Goal: Navigation & Orientation: Find specific page/section

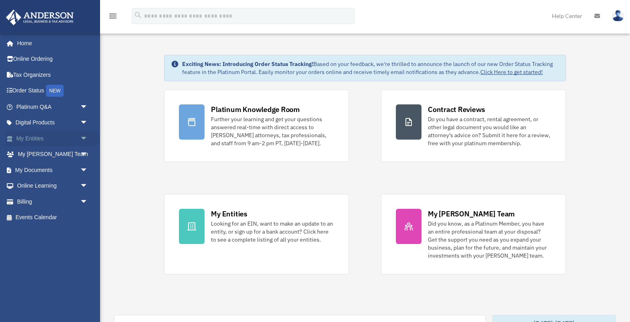
click at [67, 140] on link "My Entities arrow_drop_down" at bounding box center [53, 138] width 94 height 16
click at [84, 140] on span "arrow_drop_down" at bounding box center [88, 138] width 16 height 16
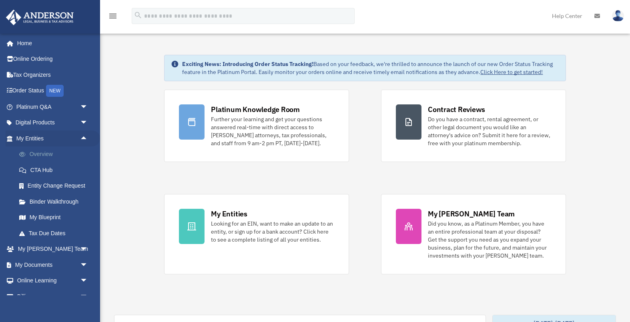
click at [65, 161] on link "Overview" at bounding box center [55, 154] width 89 height 16
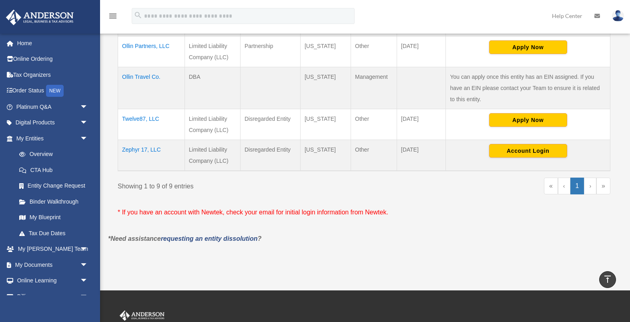
scroll to position [367, 0]
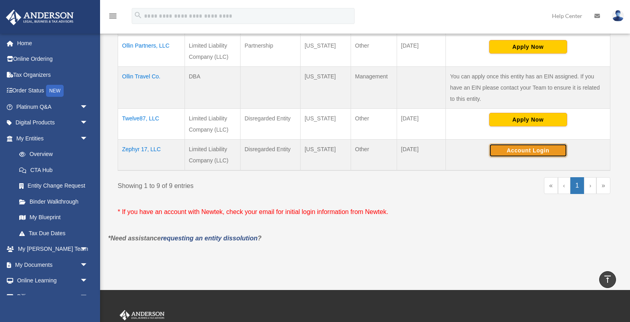
click at [519, 144] on button "Account Login" at bounding box center [528, 151] width 78 height 14
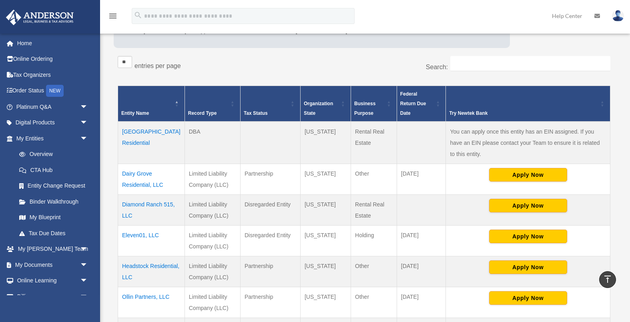
scroll to position [113, 0]
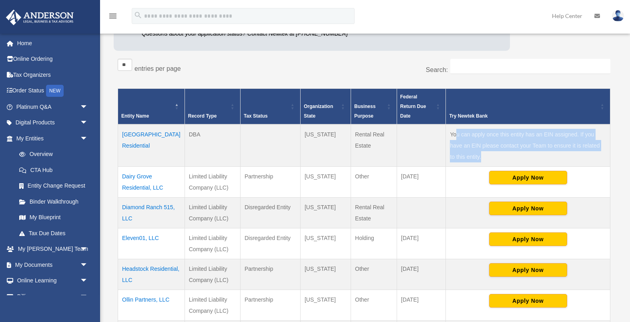
drag, startPoint x: 460, startPoint y: 149, endPoint x: 452, endPoint y: 125, distance: 25.4
click at [452, 125] on td "You can apply once this entity has an EIN assigned. If you have an EIN please c…" at bounding box center [528, 145] width 165 height 42
drag, startPoint x: 445, startPoint y: 124, endPoint x: 458, endPoint y: 146, distance: 25.9
click at [458, 146] on td "You can apply once this entity has an EIN assigned. If you have an EIN please c…" at bounding box center [528, 145] width 165 height 42
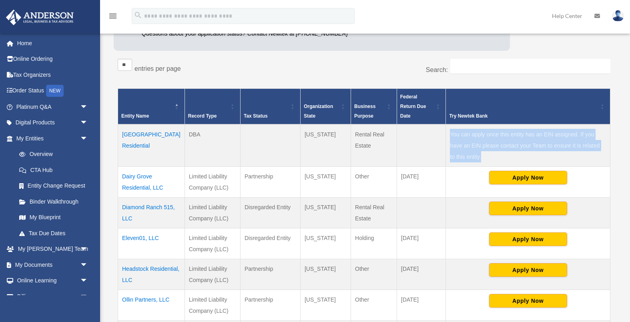
click at [458, 146] on td "You can apply once this entity has an EIN assigned. If you have an EIN please c…" at bounding box center [528, 145] width 165 height 42
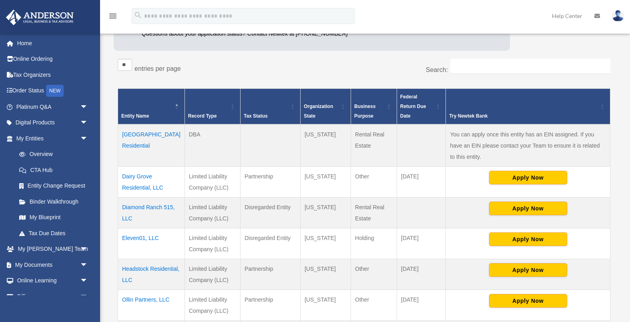
click at [135, 140] on td "[GEOGRAPHIC_DATA] Residential" at bounding box center [151, 145] width 67 height 42
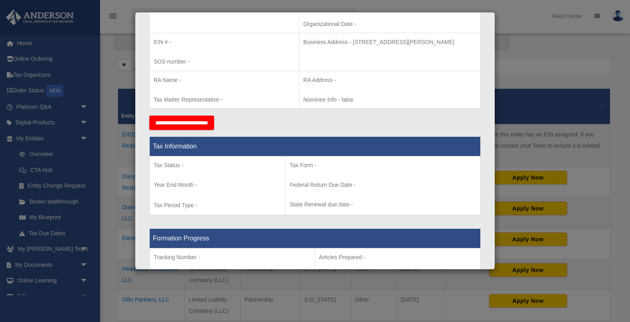
scroll to position [419, 0]
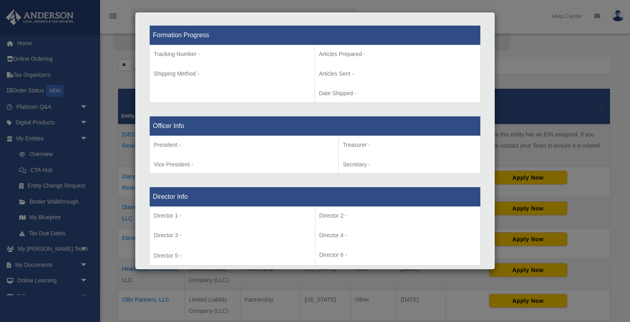
click at [548, 84] on div "Details × Articles Sent Organizational Date" at bounding box center [315, 161] width 630 height 322
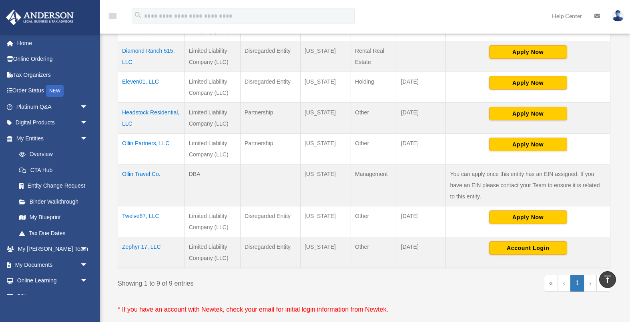
scroll to position [290, 0]
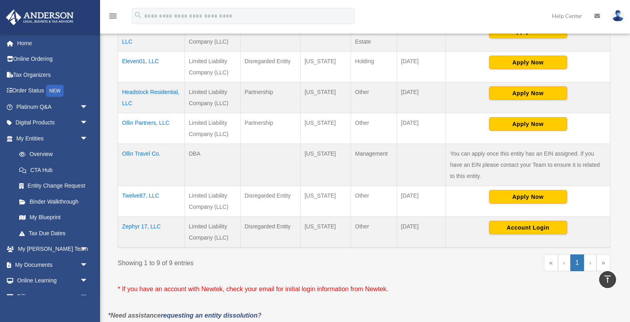
click at [587, 255] on link "›" at bounding box center [590, 263] width 12 height 17
click at [566, 255] on link "‹" at bounding box center [564, 263] width 12 height 17
